Goal: Information Seeking & Learning: Learn about a topic

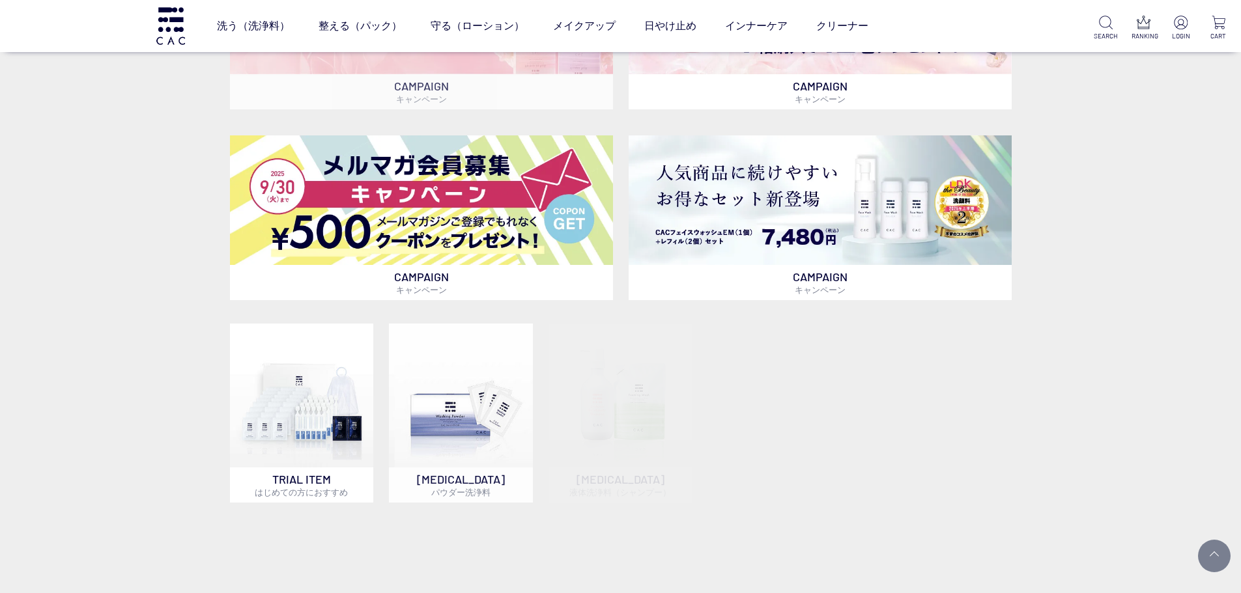
scroll to position [456, 0]
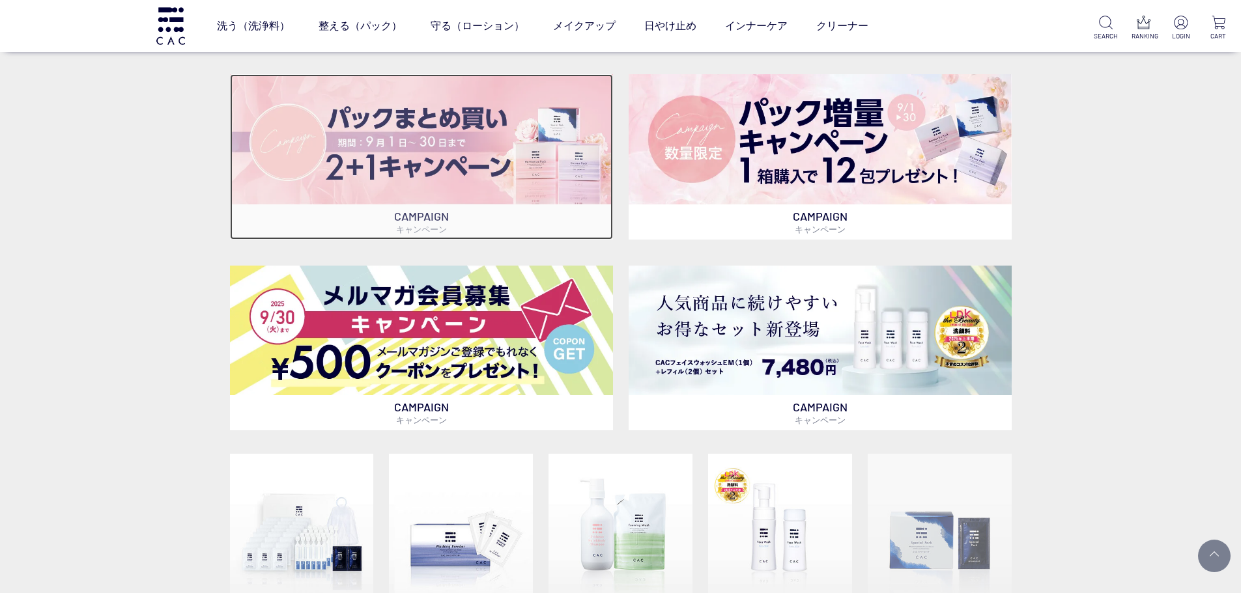
click at [495, 188] on img at bounding box center [421, 139] width 383 height 130
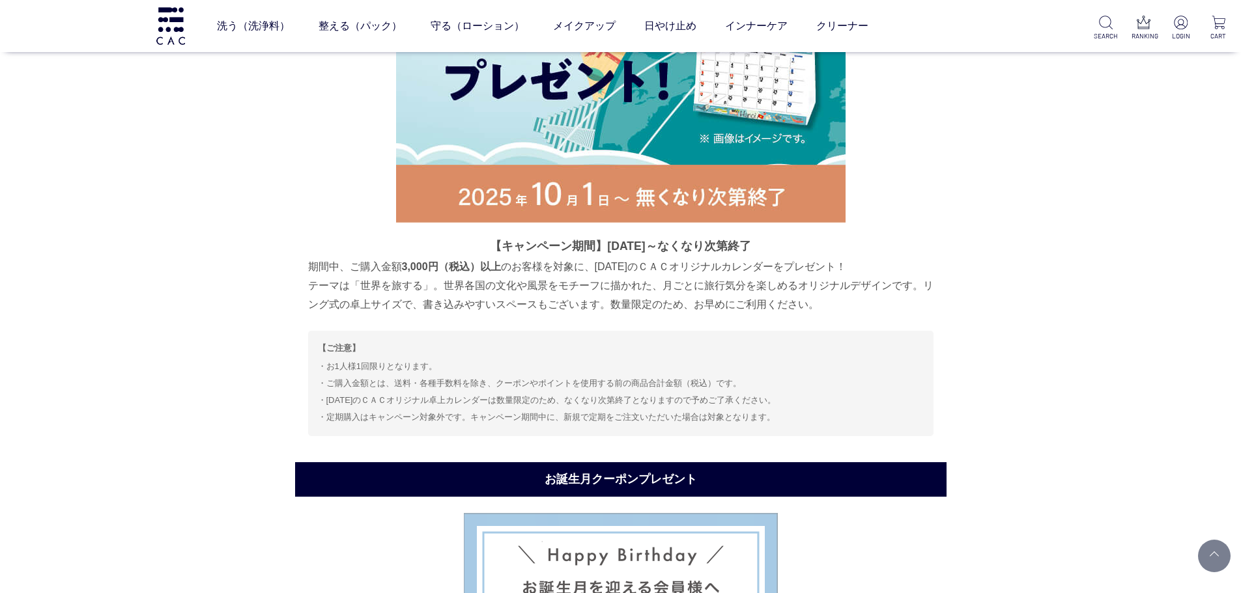
scroll to position [6384, 0]
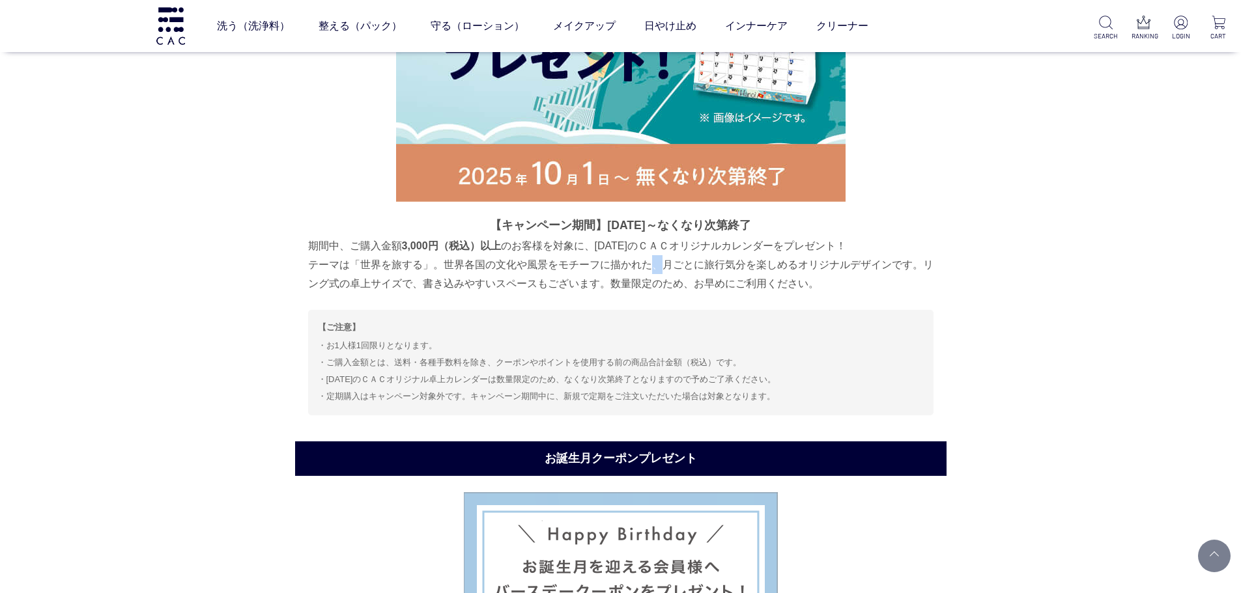
drag, startPoint x: 644, startPoint y: 268, endPoint x: 654, endPoint y: 267, distance: 9.9
click at [654, 267] on p "期間中、ご購入金額 3,000円（税込）以上 のお客様を対象に、2026年のＣＡＣオリジナルカレンダーをプレゼント！ テーマは「世界を旅する」。世界各国の文化…" at bounding box center [620, 264] width 625 height 57
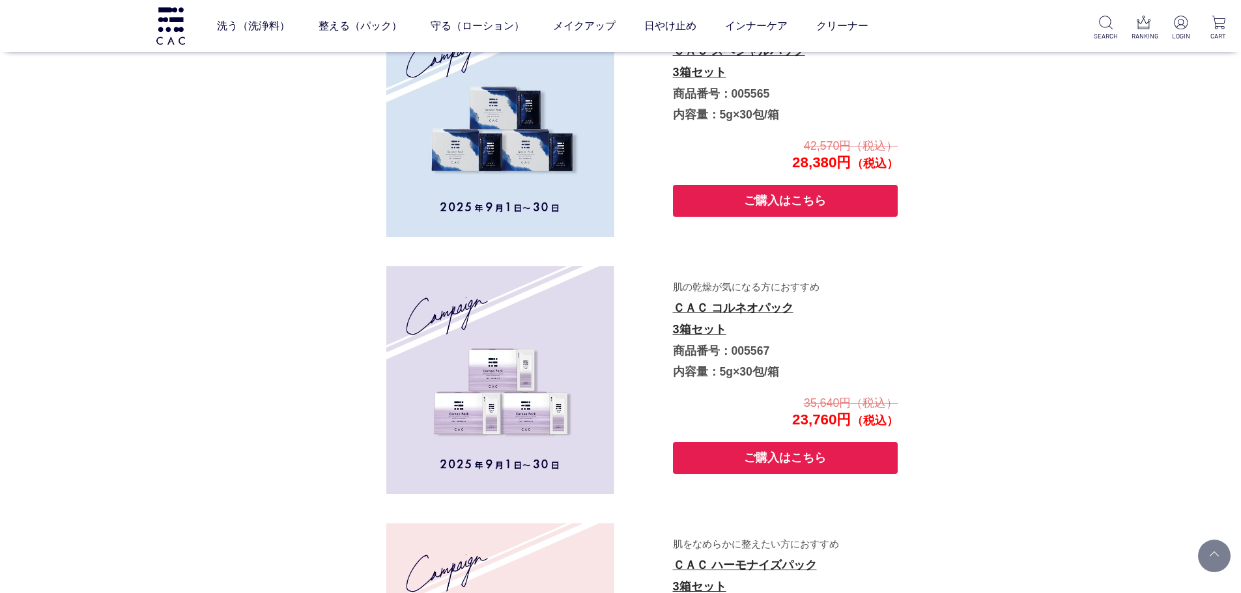
scroll to position [717, 0]
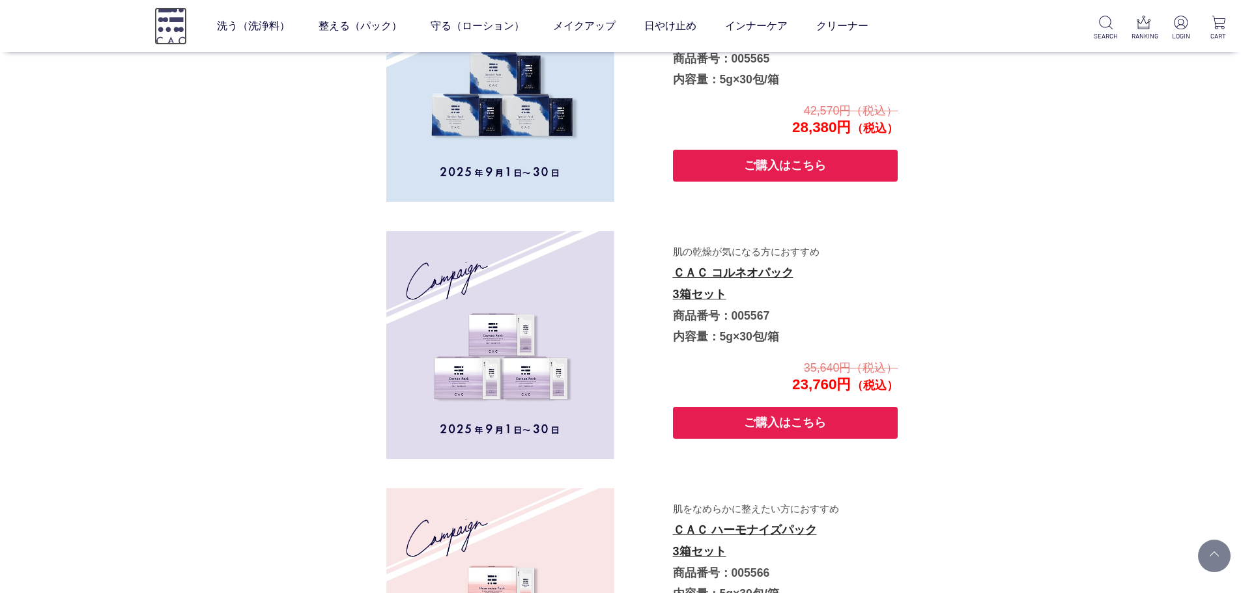
click at [173, 16] on img at bounding box center [170, 25] width 33 height 37
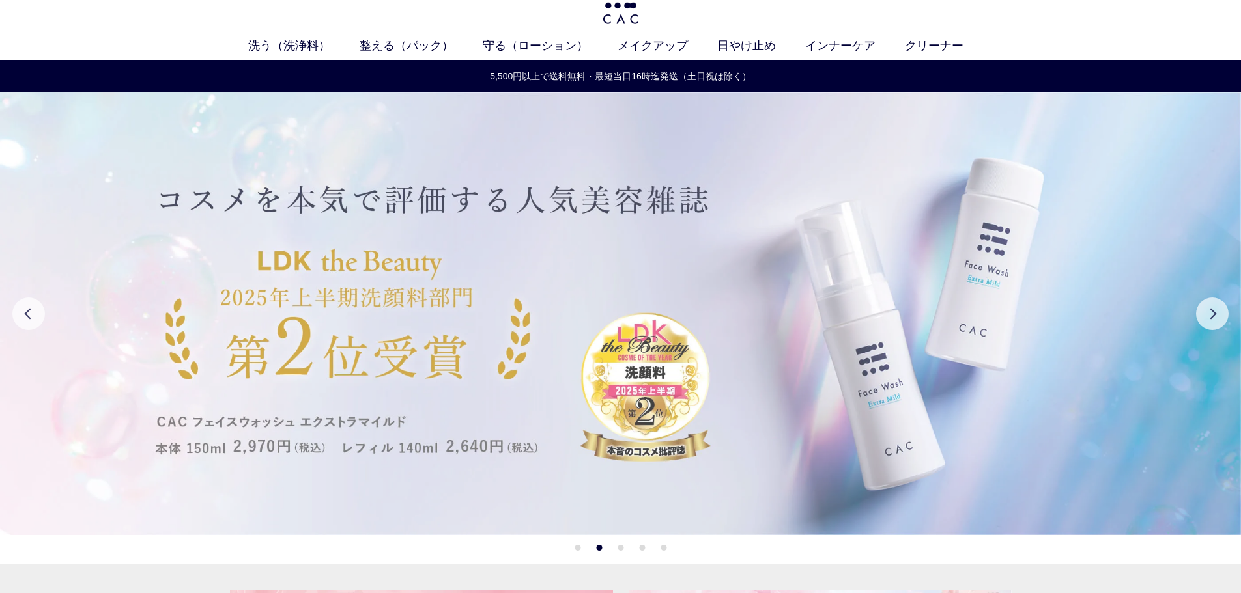
scroll to position [65, 0]
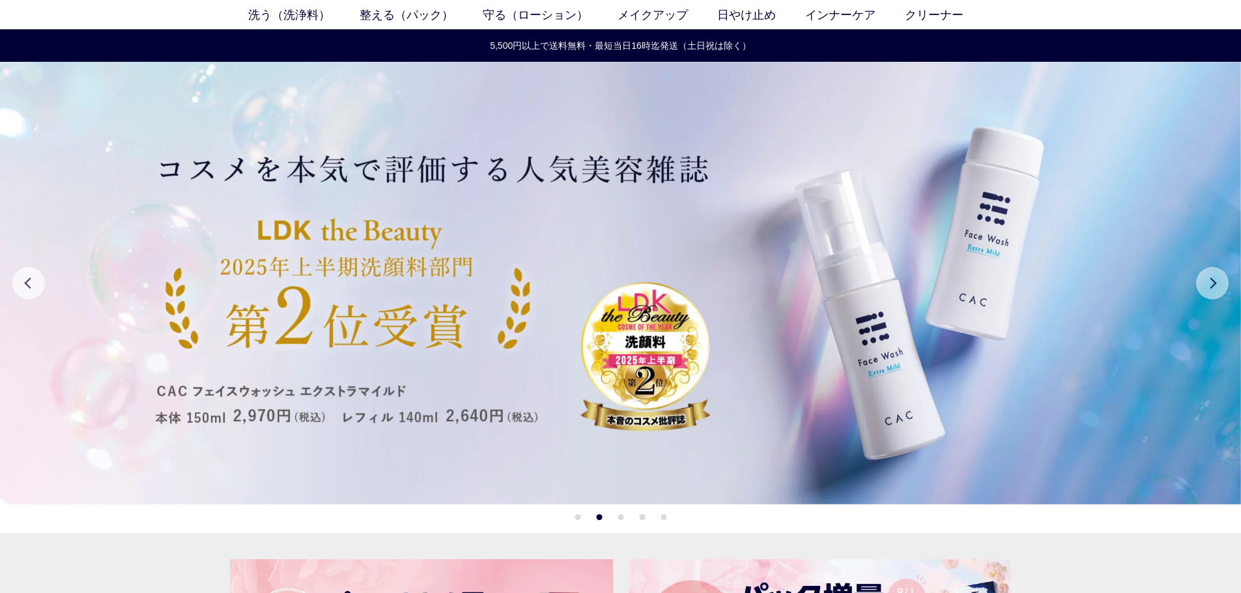
click at [1218, 281] on button "Next" at bounding box center [1212, 283] width 33 height 33
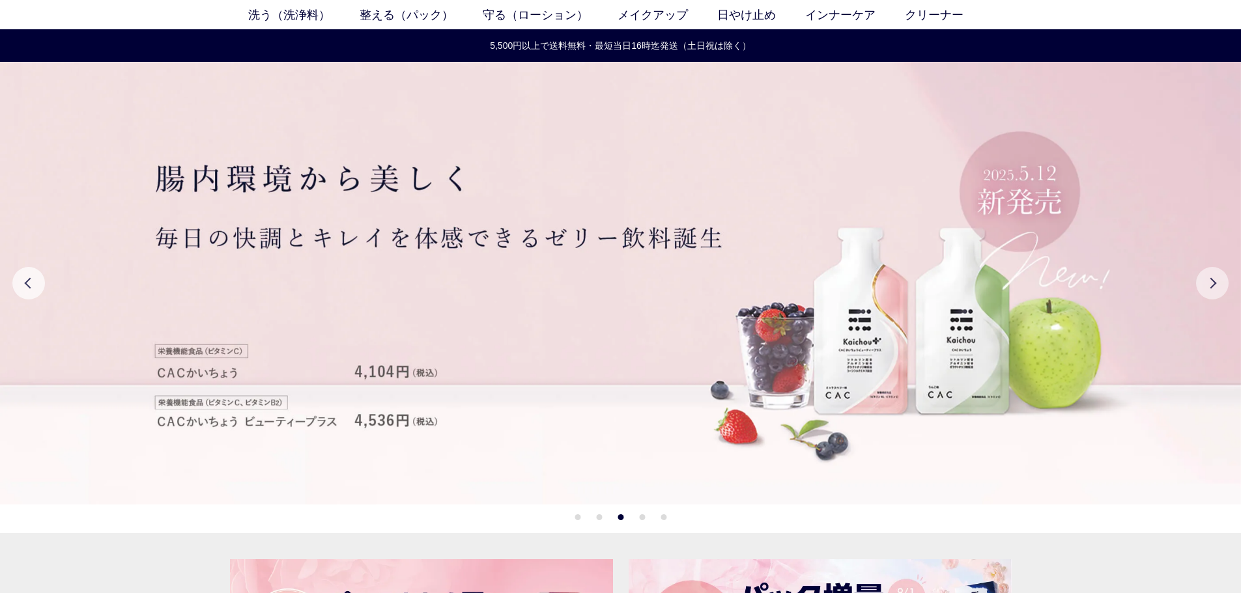
click at [1218, 281] on button "Next" at bounding box center [1212, 283] width 33 height 33
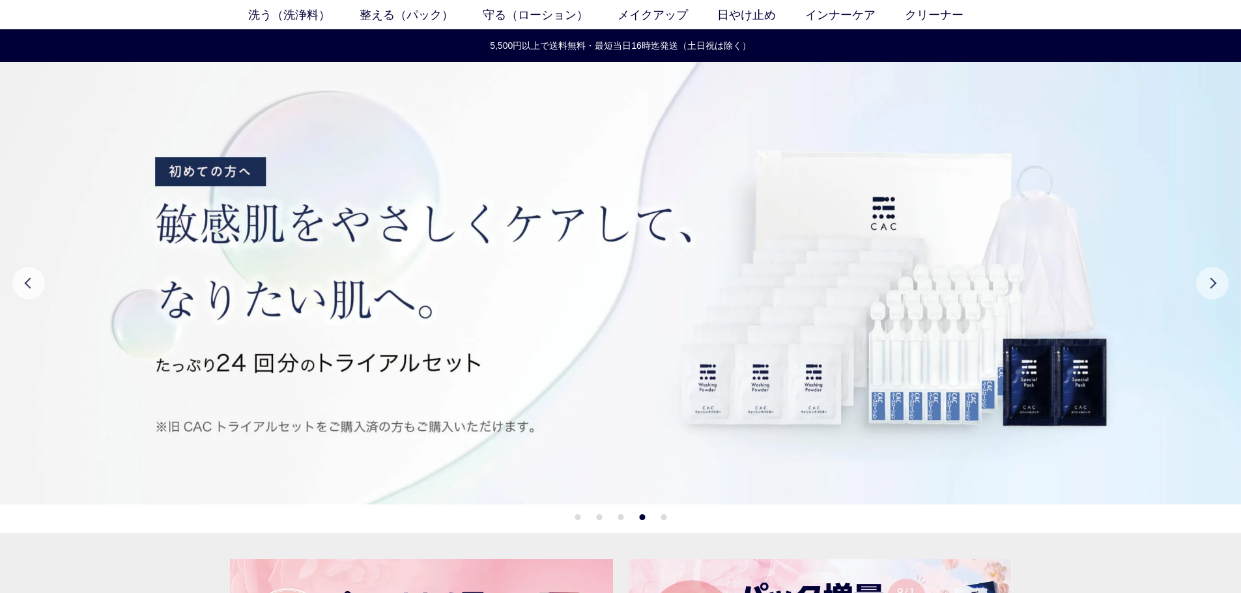
click at [1218, 281] on button "Next" at bounding box center [1212, 283] width 33 height 33
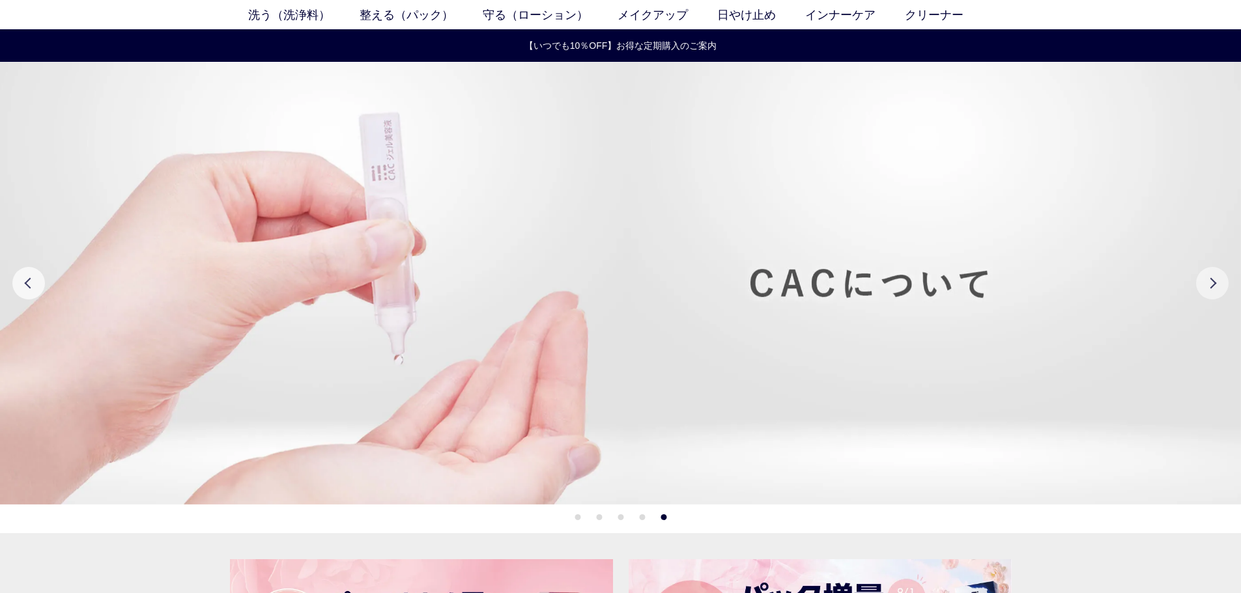
click at [1218, 281] on button "Next" at bounding box center [1212, 283] width 33 height 33
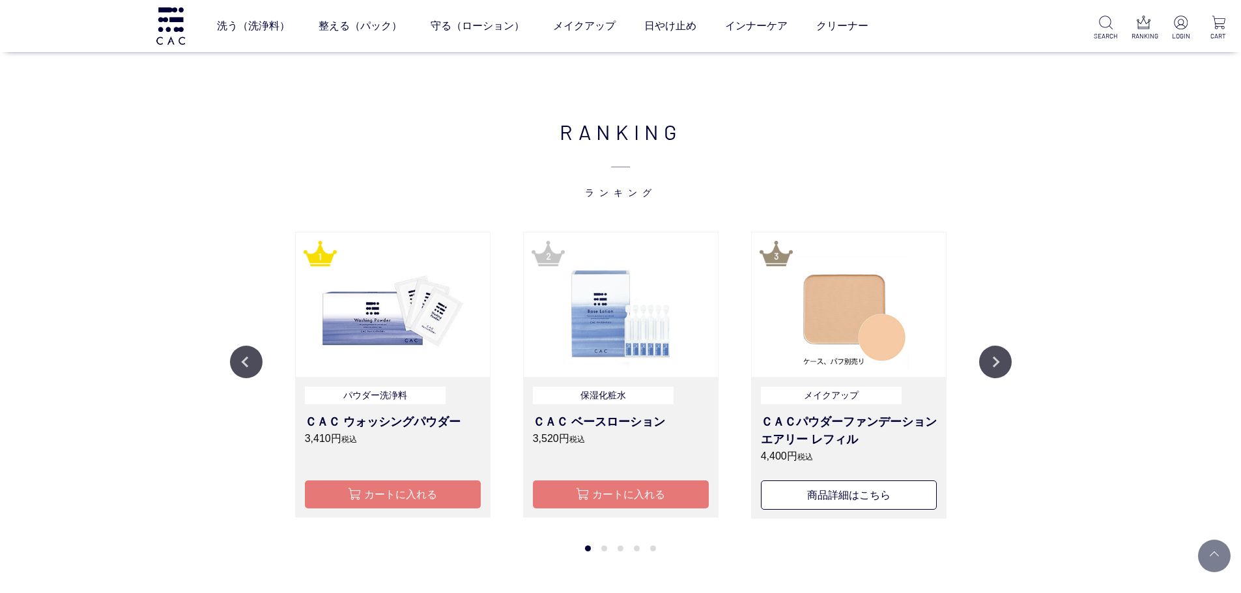
scroll to position [1498, 0]
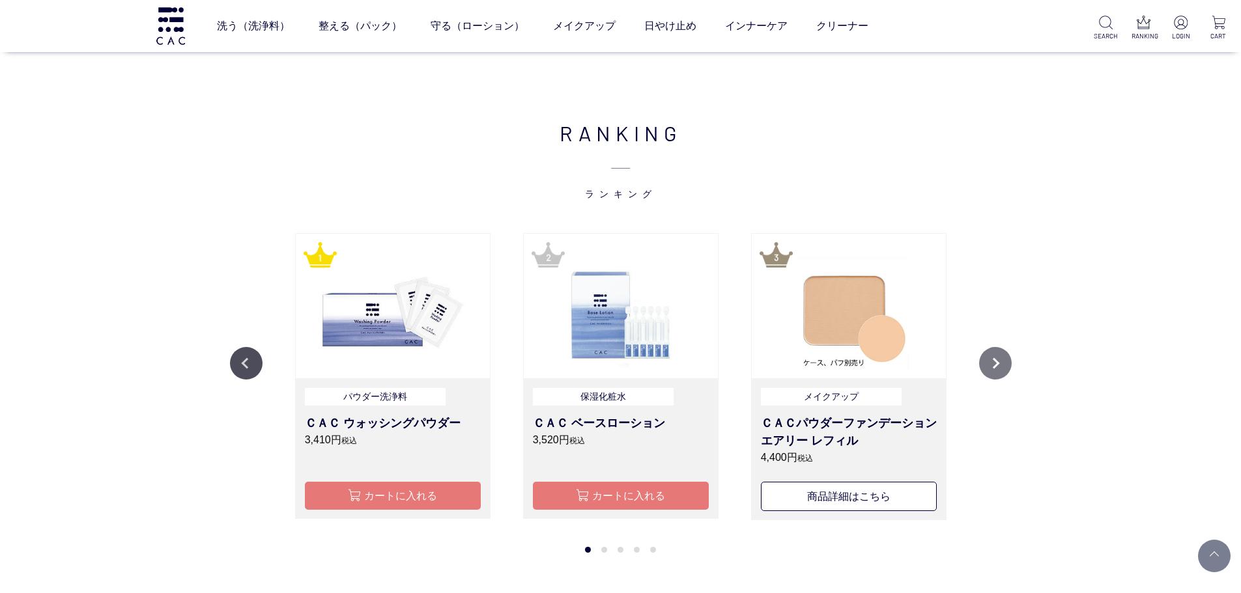
click at [998, 368] on button "Next" at bounding box center [995, 363] width 33 height 33
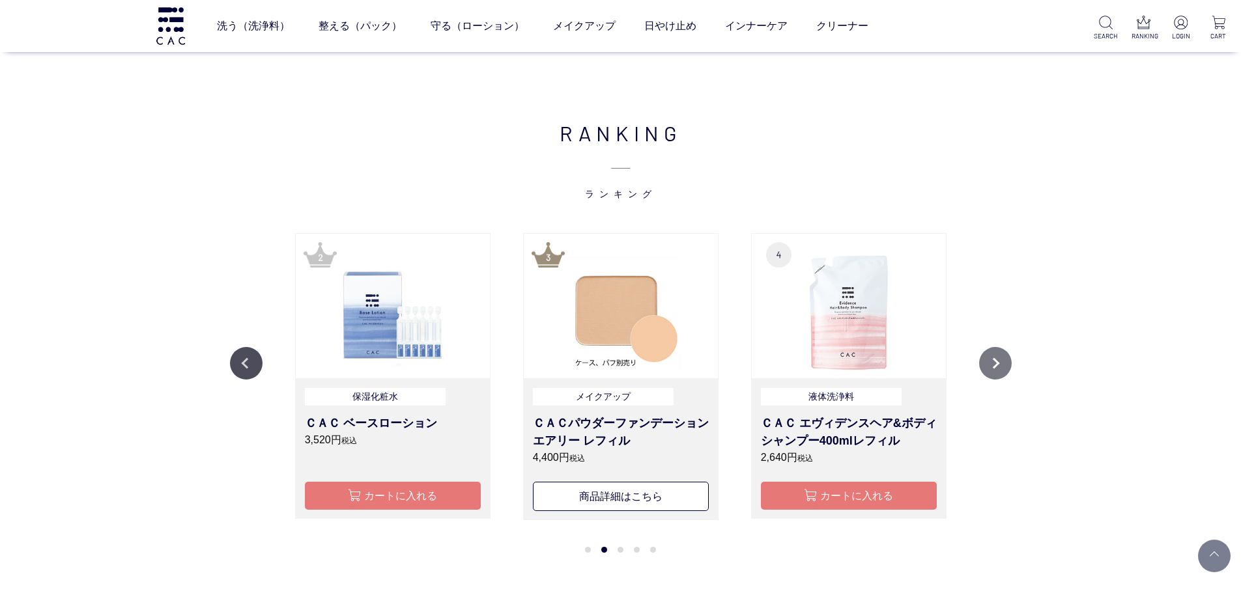
click at [998, 368] on button "Next" at bounding box center [995, 363] width 33 height 33
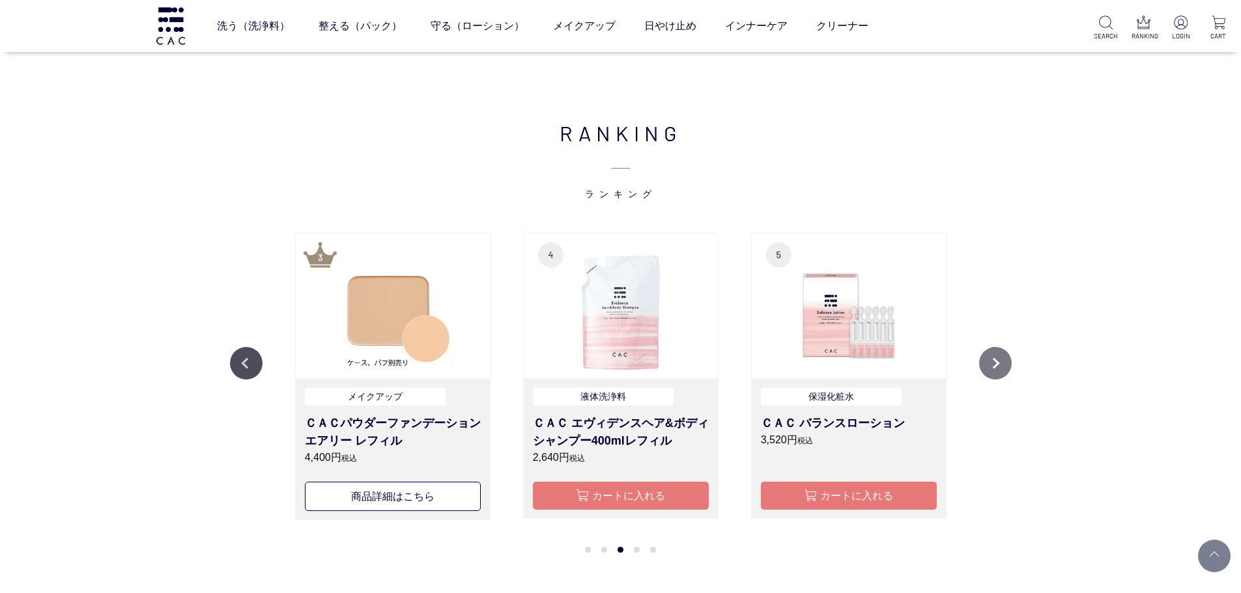
click at [998, 368] on button "Next" at bounding box center [995, 363] width 33 height 33
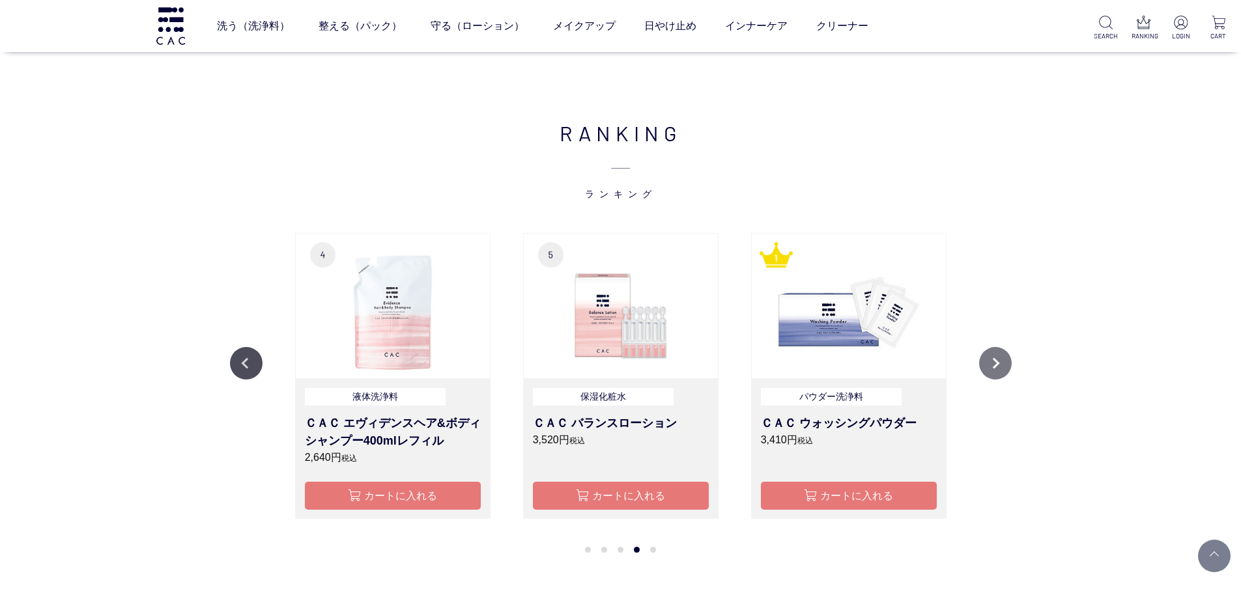
click at [998, 368] on button "Next" at bounding box center [995, 363] width 33 height 33
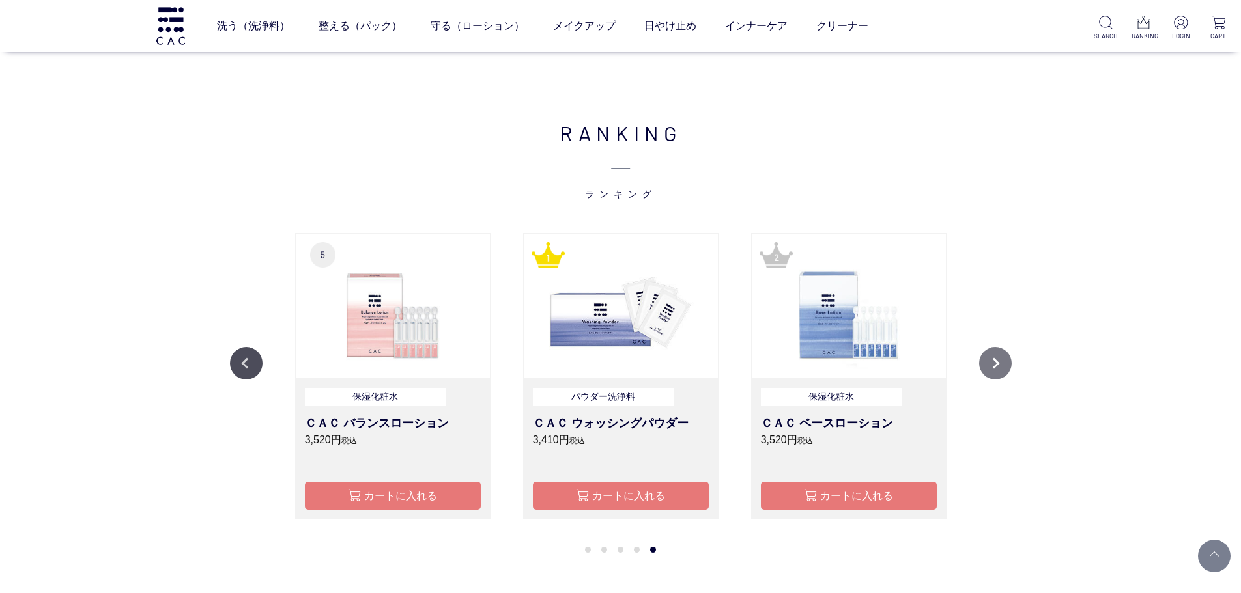
click at [998, 368] on button "Next" at bounding box center [995, 363] width 33 height 33
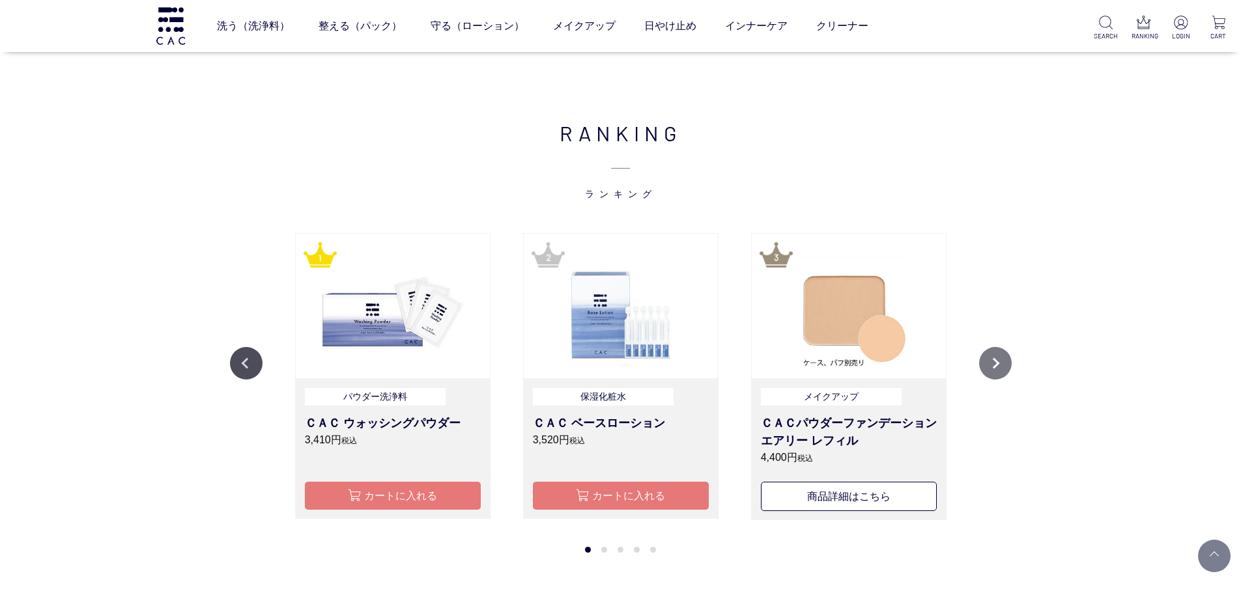
click at [998, 368] on button "Next" at bounding box center [995, 363] width 33 height 33
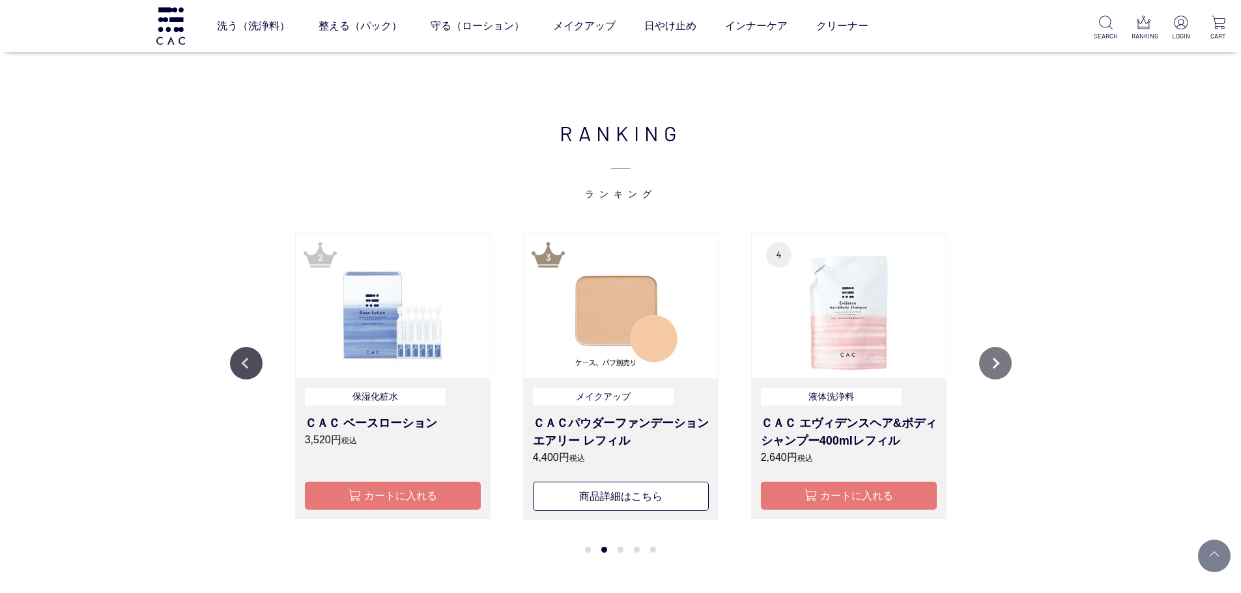
click at [998, 368] on button "Next" at bounding box center [995, 363] width 33 height 33
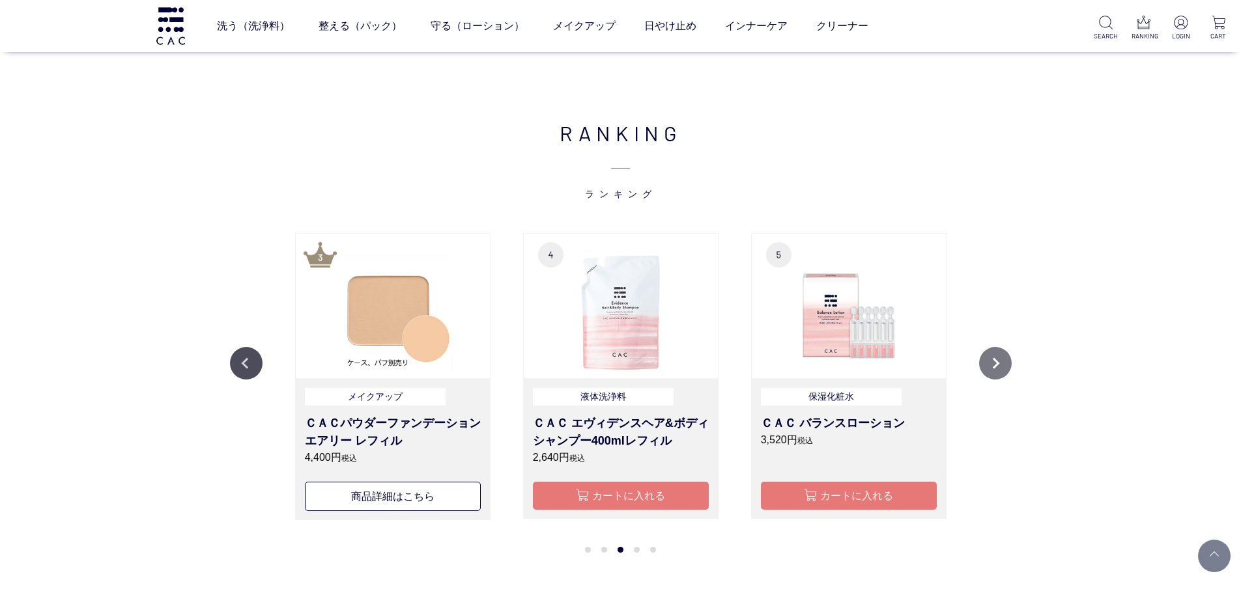
click at [998, 368] on button "Next" at bounding box center [995, 363] width 33 height 33
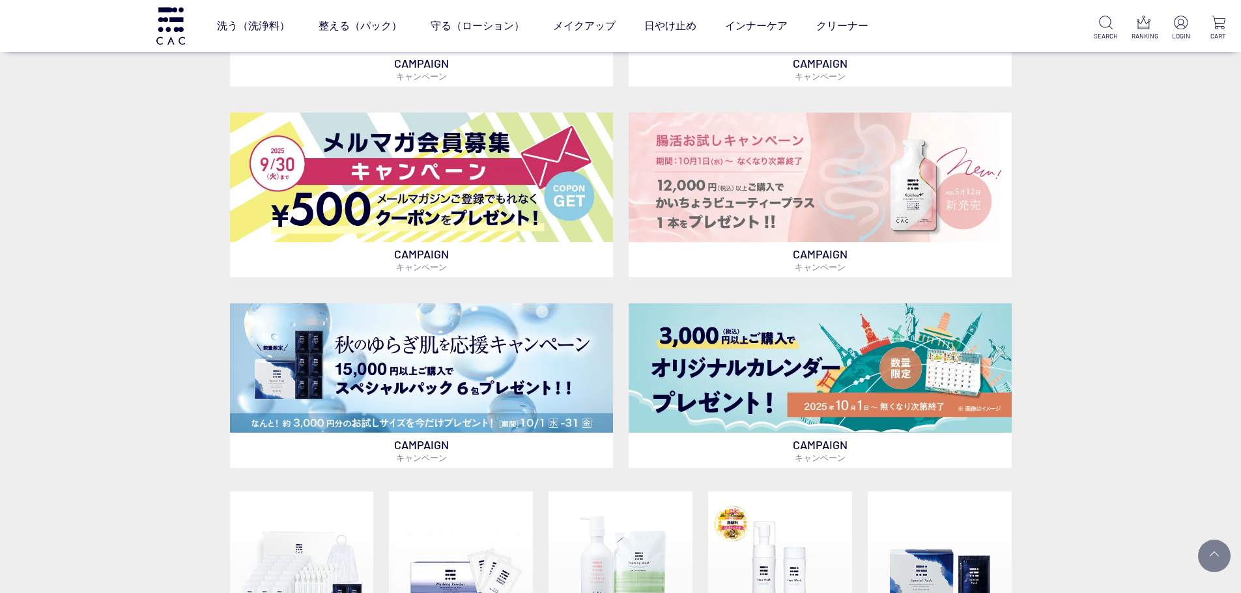
scroll to position [456, 0]
